Goal: Task Accomplishment & Management: Manage account settings

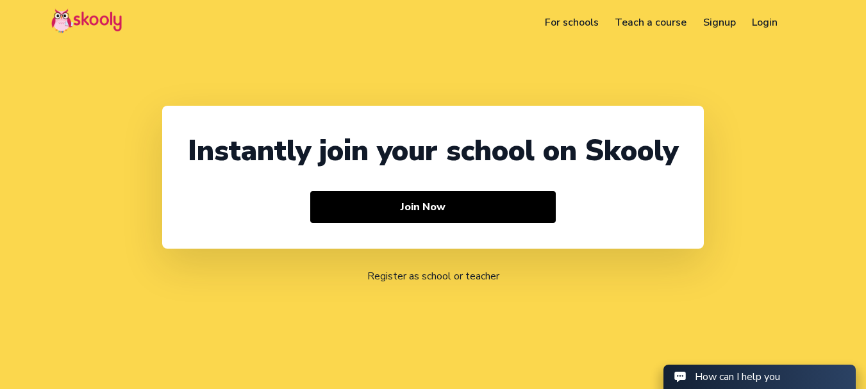
click at [777, 21] on link "Login" at bounding box center [765, 22] width 42 height 21
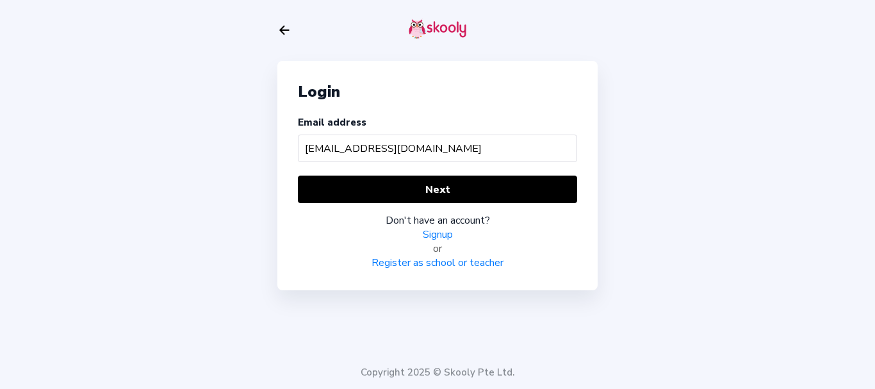
type input "babycare@mailinator.com"
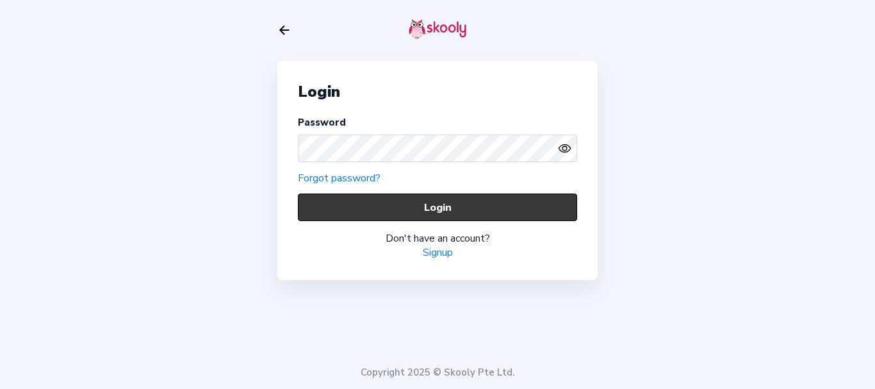
click at [309, 211] on button "Login" at bounding box center [437, 208] width 279 height 28
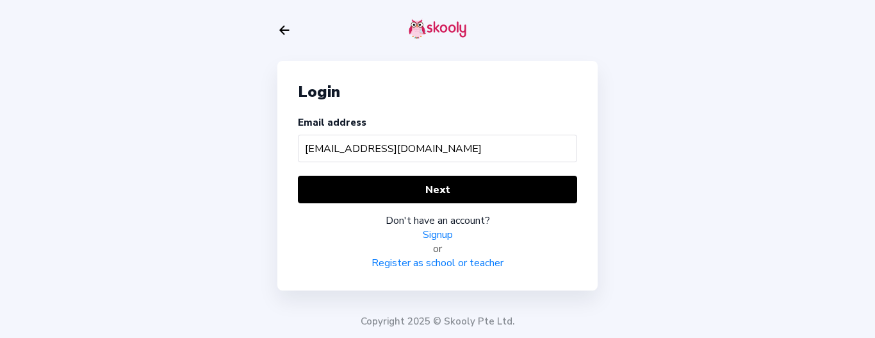
type input "[EMAIL_ADDRESS][DOMAIN_NAME]"
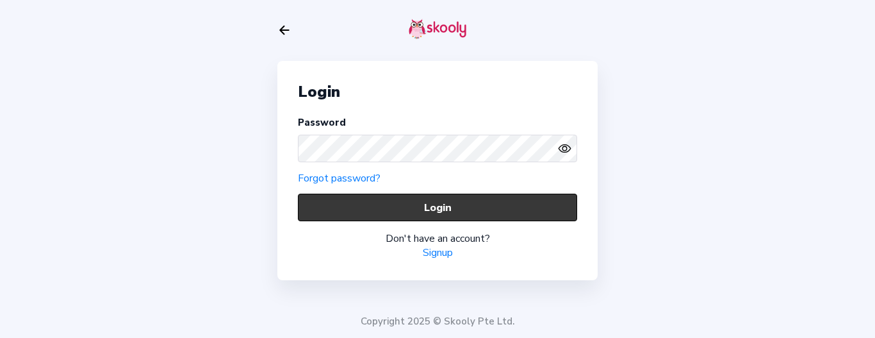
click at [340, 200] on button "Login" at bounding box center [437, 208] width 279 height 28
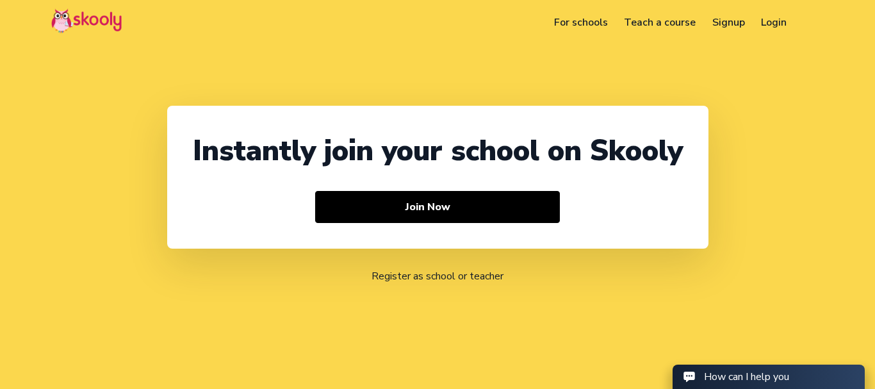
select select "91"
select select "[GEOGRAPHIC_DATA]"
select select "[GEOGRAPHIC_DATA]/[GEOGRAPHIC_DATA]"
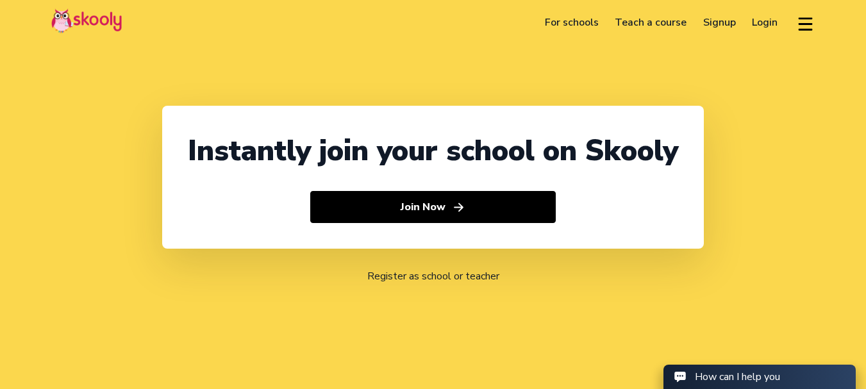
click at [762, 21] on link "Login" at bounding box center [765, 22] width 42 height 21
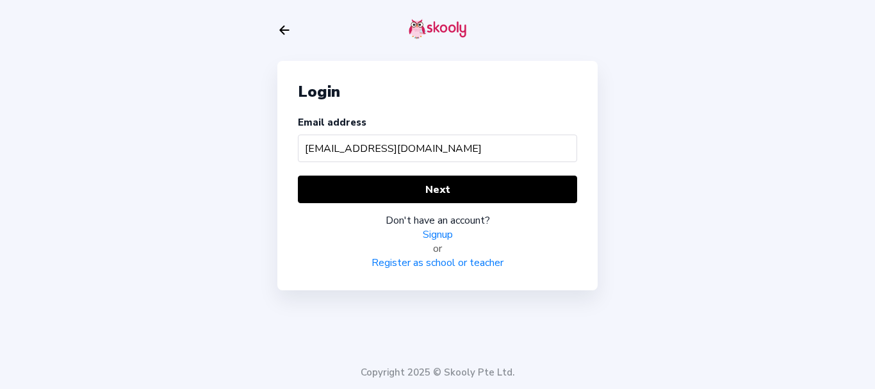
type input "babycare@mailinator.com"
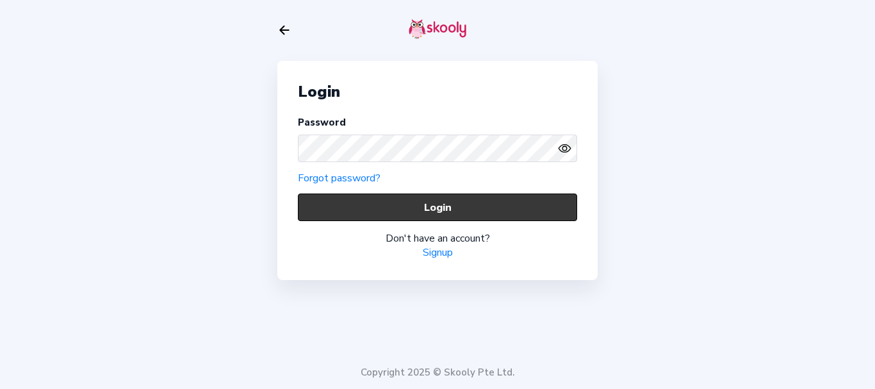
click at [356, 211] on button "Login" at bounding box center [437, 208] width 279 height 28
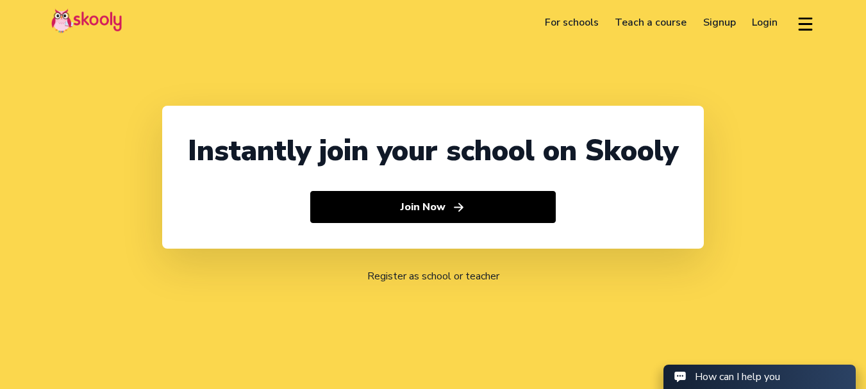
select select "91"
select select "[GEOGRAPHIC_DATA]"
select select "[GEOGRAPHIC_DATA]/[GEOGRAPHIC_DATA]"
click at [763, 19] on link "Login" at bounding box center [765, 22] width 42 height 21
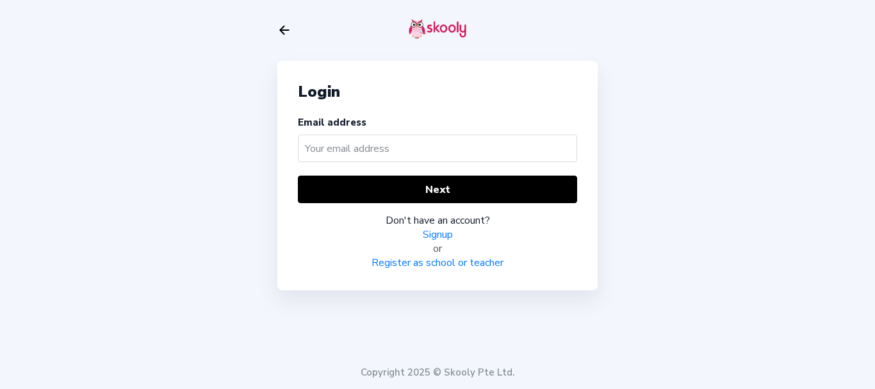
click at [461, 150] on input "text" at bounding box center [437, 149] width 279 height 28
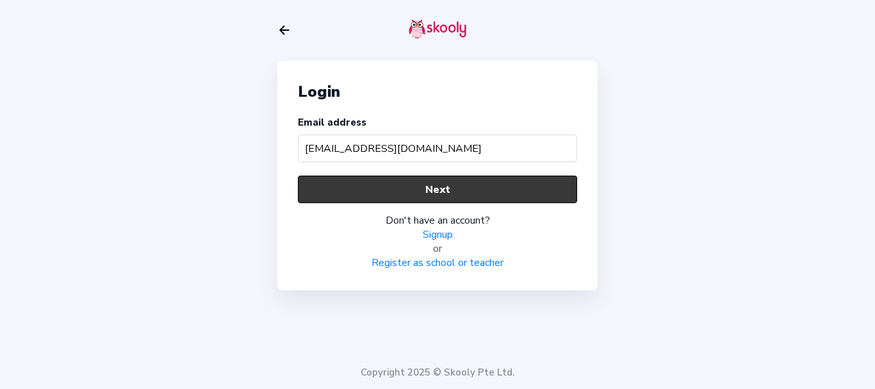
type input "[EMAIL_ADDRESS][DOMAIN_NAME]"
click at [440, 186] on button "Next" at bounding box center [437, 190] width 279 height 28
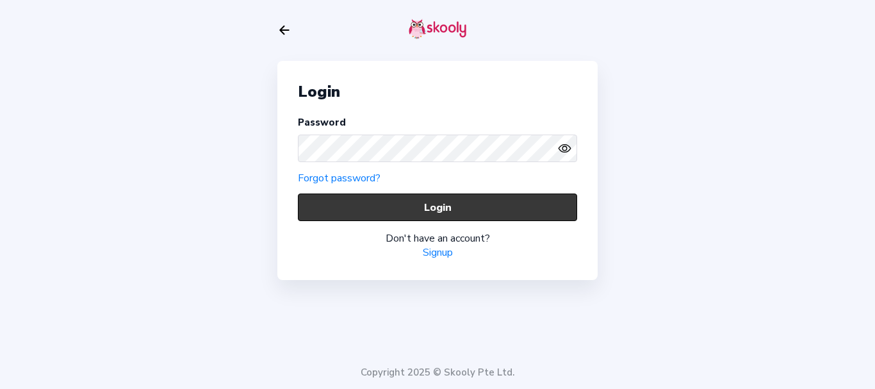
click at [327, 210] on button "Login" at bounding box center [437, 208] width 279 height 28
